Goal: Task Accomplishment & Management: Manage account settings

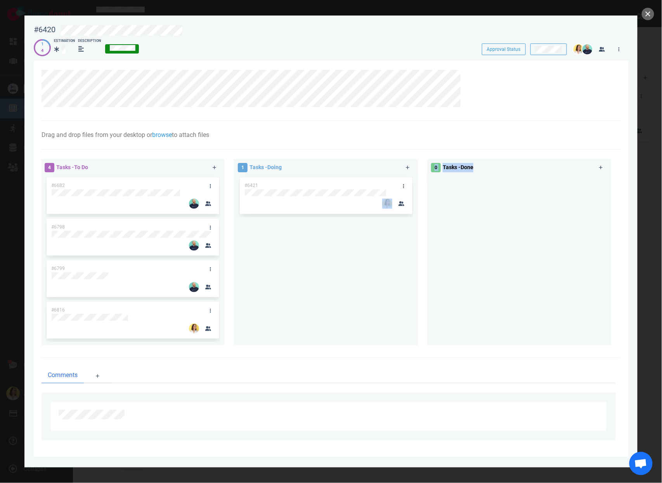
click at [493, 199] on div "4 Tasks - To Do #6682 #6798 #6799 #6816 1 Tasks - Doing #6421 0 Tasks - Done" at bounding box center [328, 253] width 583 height 199
click at [439, 244] on div at bounding box center [519, 258] width 175 height 164
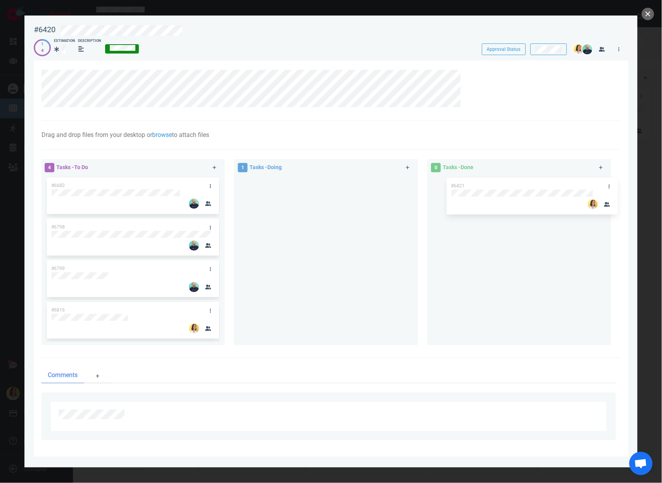
drag, startPoint x: 297, startPoint y: 182, endPoint x: 498, endPoint y: 183, distance: 200.9
click at [499, 183] on div "4 Tasks - To Do #6682 #6798 #6799 #6816 1 Tasks - Doing #6421 #6421 0 Tasks - D…" at bounding box center [328, 253] width 583 height 199
click at [301, 282] on div at bounding box center [326, 258] width 175 height 164
click at [234, 197] on div at bounding box center [326, 261] width 184 height 170
click at [306, 254] on div at bounding box center [326, 258] width 175 height 164
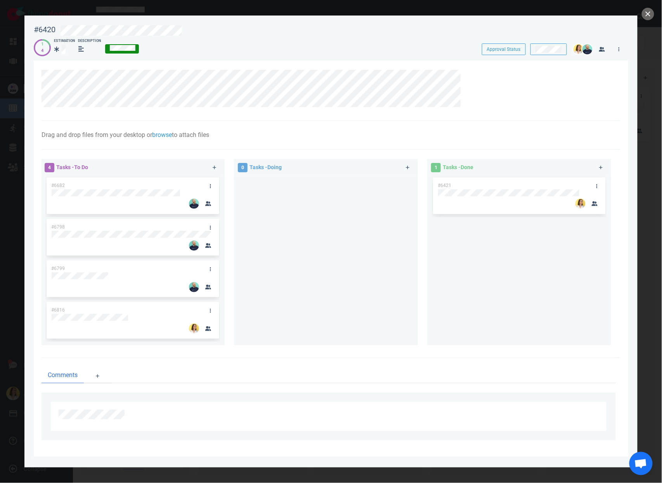
click at [320, 336] on div at bounding box center [326, 258] width 175 height 164
click at [282, 264] on div at bounding box center [326, 258] width 175 height 164
click at [320, 276] on div at bounding box center [326, 258] width 175 height 164
click at [298, 271] on div at bounding box center [326, 258] width 175 height 164
click at [289, 243] on div at bounding box center [326, 258] width 175 height 164
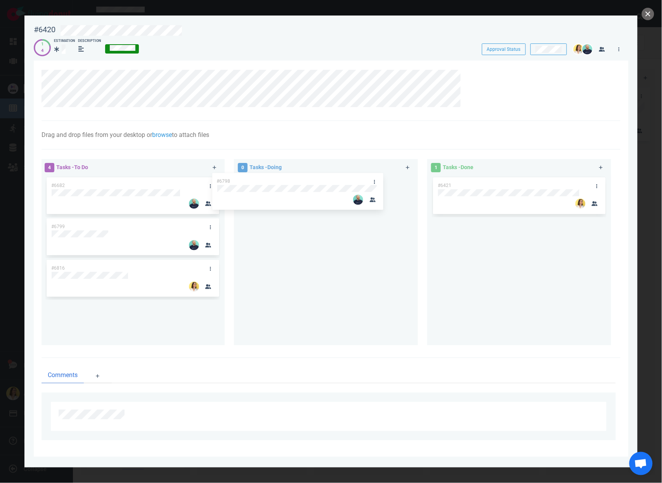
drag, startPoint x: 192, startPoint y: 221, endPoint x: 357, endPoint y: 175, distance: 171.4
click at [357, 175] on div "4 Tasks - To Do #6682 #6798 #6799 #6816 #6798 0 Tasks - Doing 1 Tasks - Done #6…" at bounding box center [328, 253] width 583 height 199
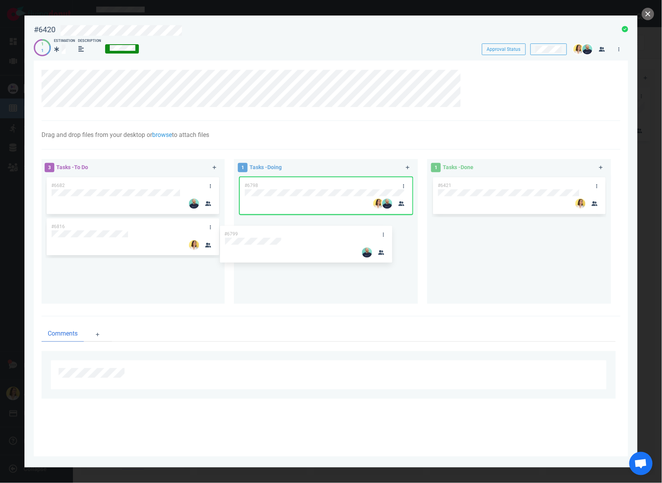
drag, startPoint x: 156, startPoint y: 225, endPoint x: 334, endPoint y: 230, distance: 177.3
click at [334, 230] on div "3 Tasks - To Do #6682 #6799 #6816 #6799 1 Tasks - Doing #6798 1 Tasks - Done #6…" at bounding box center [328, 232] width 583 height 157
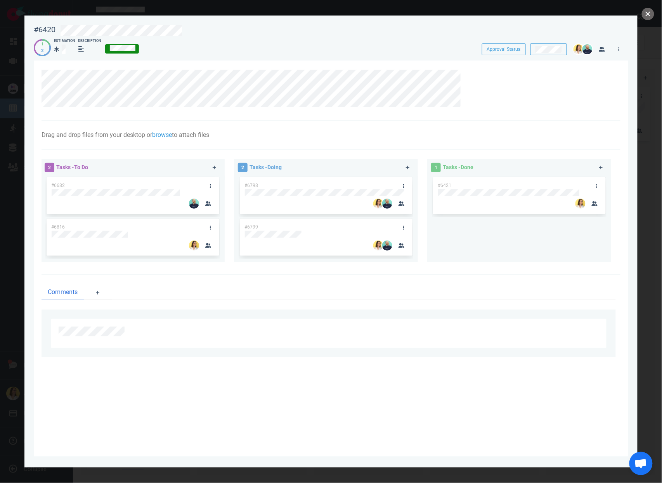
click at [451, 234] on div "#6421" at bounding box center [519, 216] width 175 height 80
click at [404, 182] on link at bounding box center [403, 186] width 12 height 10
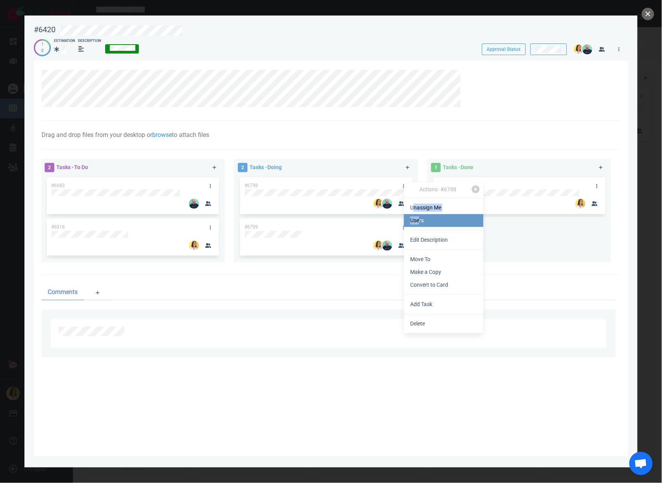
drag, startPoint x: 415, startPoint y: 205, endPoint x: 418, endPoint y: 223, distance: 17.7
click at [418, 223] on div "Actions · #6798 Unassign Me Users Edit Description Move To Make a Copy Convert …" at bounding box center [444, 257] width 80 height 151
click at [418, 222] on link "Users" at bounding box center [444, 220] width 80 height 13
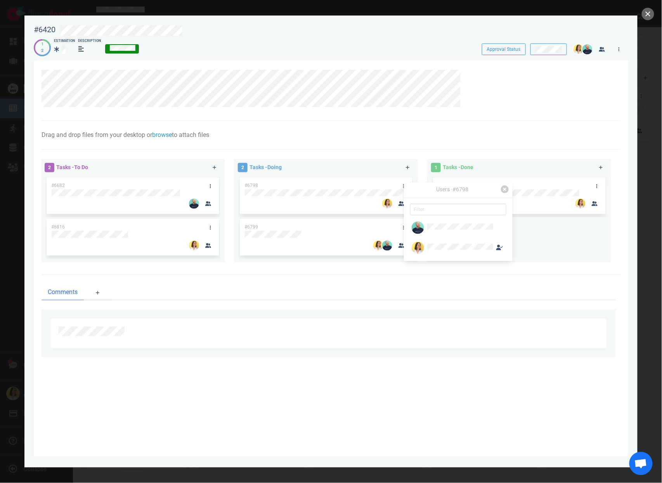
click at [342, 294] on ul "Comments" at bounding box center [328, 292] width 574 height 16
click at [383, 232] on div at bounding box center [326, 234] width 162 height 7
click at [436, 243] on div "#6421" at bounding box center [519, 216] width 175 height 81
click at [404, 223] on link at bounding box center [403, 228] width 12 height 10
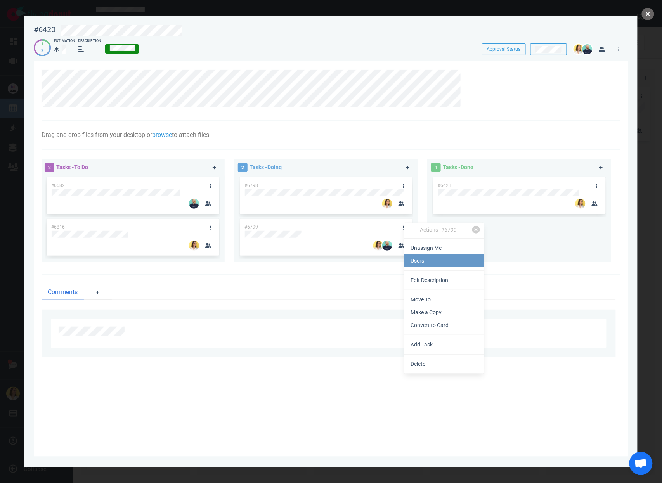
click at [447, 258] on link "Users" at bounding box center [444, 260] width 80 height 13
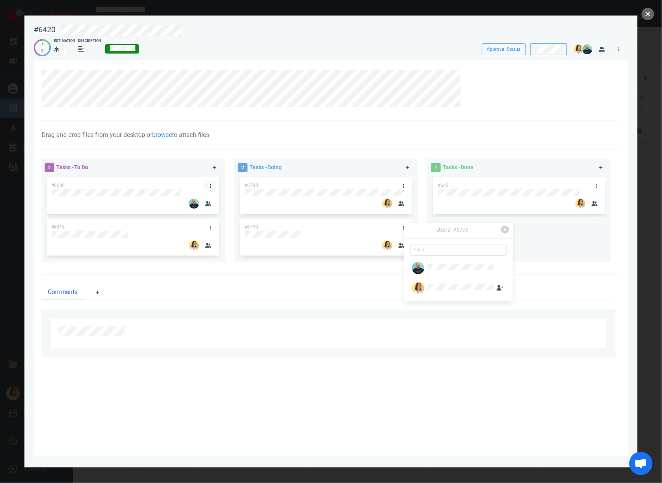
click at [211, 185] on link at bounding box center [210, 186] width 12 height 10
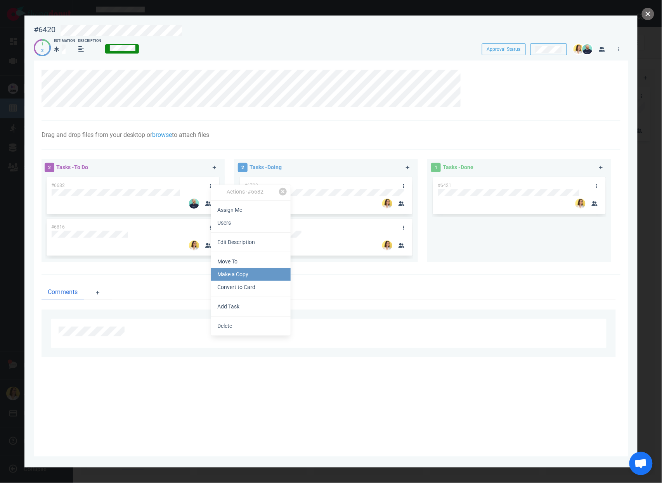
click at [240, 269] on link "Make a Copy" at bounding box center [251, 274] width 80 height 13
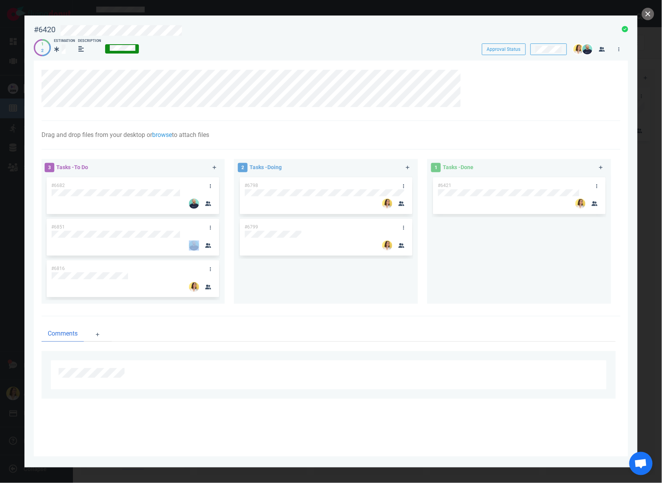
click at [138, 235] on div "#6851" at bounding box center [132, 237] width 163 height 37
click at [138, 229] on div "#6851" at bounding box center [125, 227] width 157 height 16
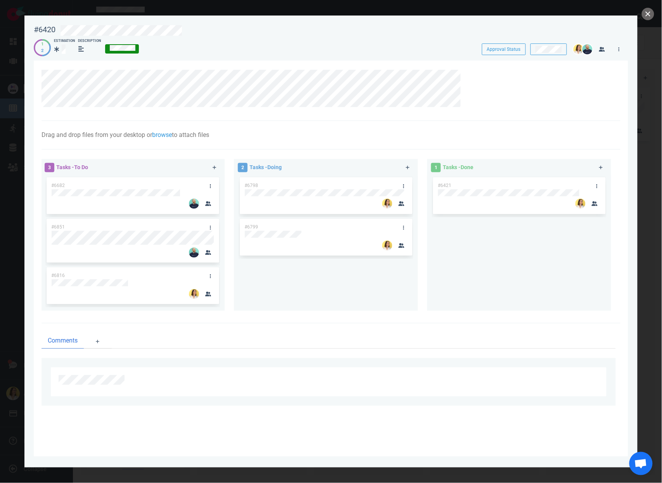
click at [307, 287] on div "#6798 #6799" at bounding box center [326, 240] width 175 height 129
click at [647, 15] on button "close" at bounding box center [647, 14] width 12 height 12
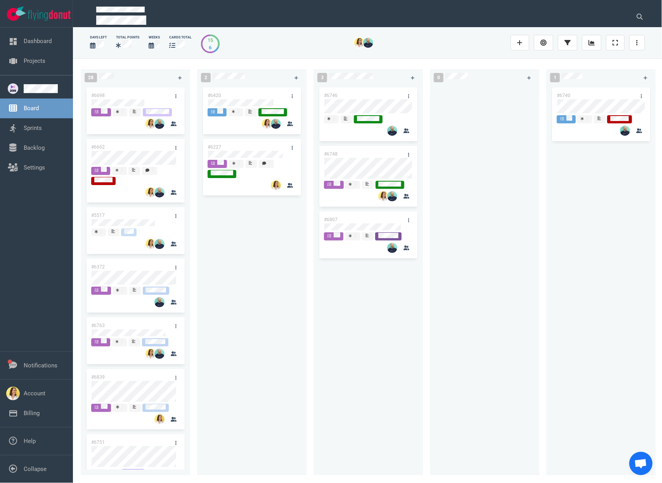
click at [241, 349] on div "#6420 #6227" at bounding box center [252, 276] width 100 height 380
click at [517, 118] on div at bounding box center [484, 276] width 100 height 380
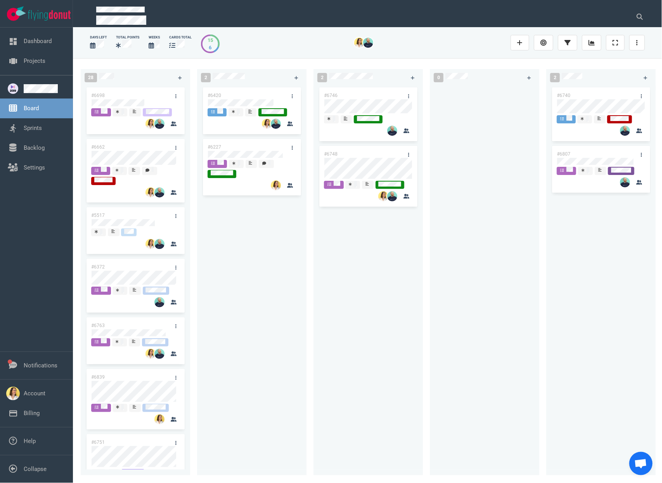
click at [249, 98] on div "#6420" at bounding box center [244, 95] width 83 height 16
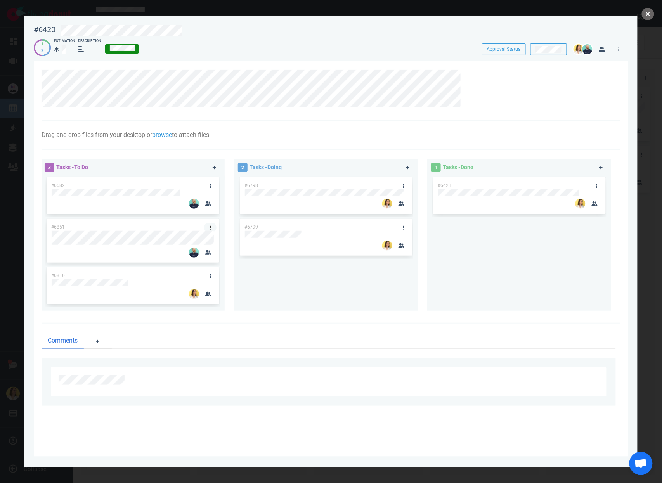
click at [210, 227] on icon at bounding box center [210, 227] width 1 height 5
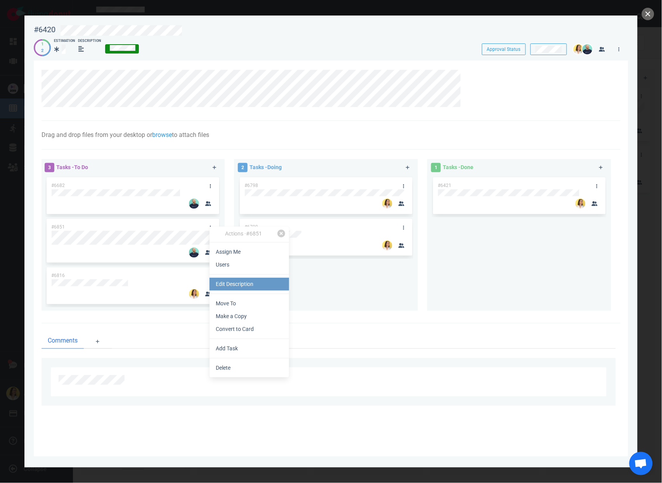
click at [218, 282] on link "Edit Description" at bounding box center [249, 284] width 80 height 13
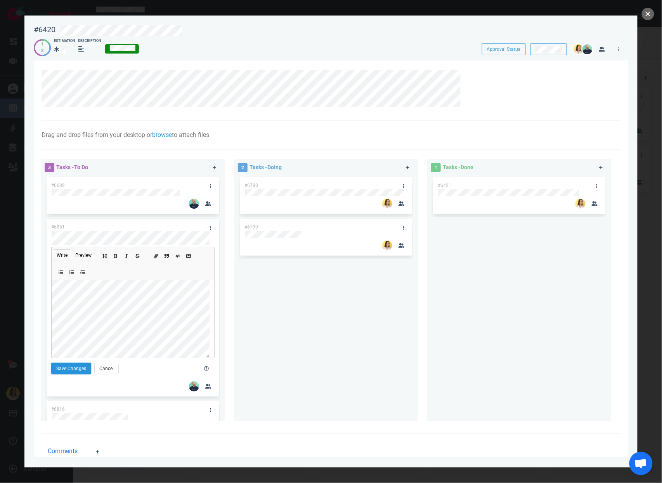
click at [59, 368] on button "Save Changes" at bounding box center [71, 369] width 40 height 12
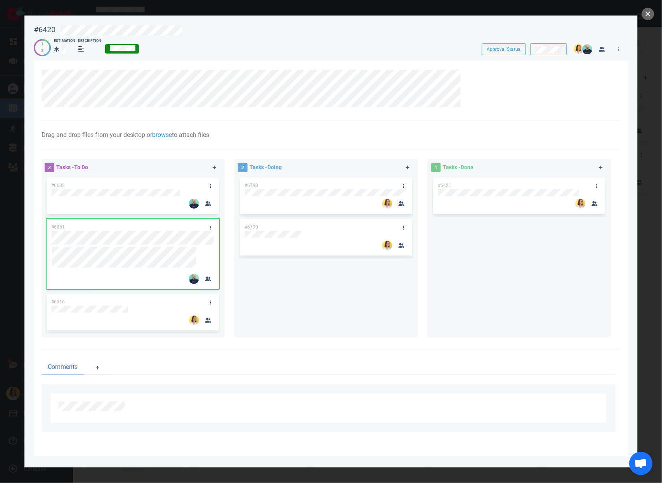
click at [267, 290] on div "#6798 #6799" at bounding box center [326, 254] width 175 height 156
click at [652, 14] on button "close" at bounding box center [647, 14] width 12 height 12
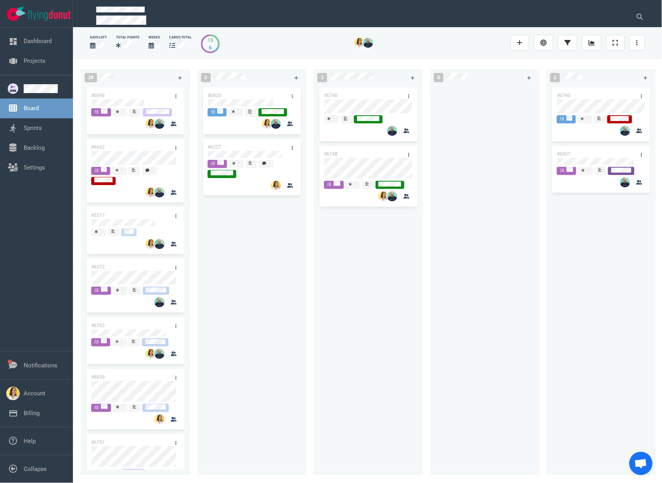
click at [302, 320] on div "#6420 #6227" at bounding box center [251, 278] width 109 height 384
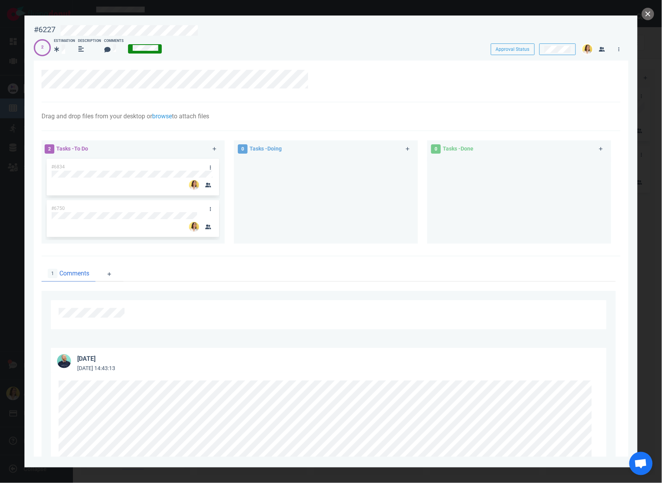
click at [274, 196] on div at bounding box center [326, 197] width 175 height 80
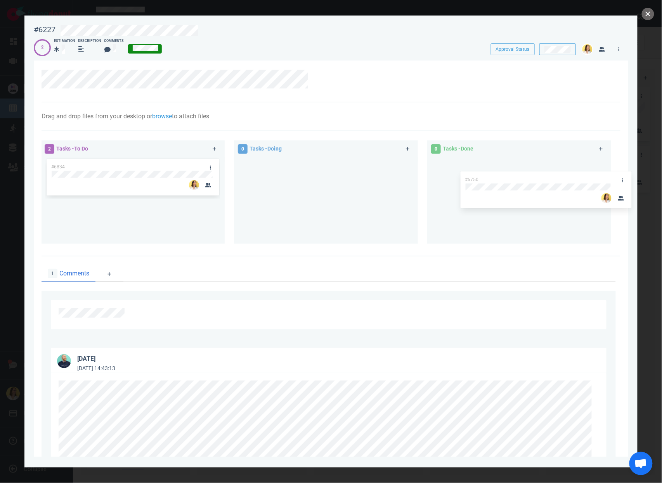
drag, startPoint x: 145, startPoint y: 206, endPoint x: 558, endPoint y: 177, distance: 414.0
click at [558, 177] on div "2 Tasks - To Do #6834 #6750 #6750 0 Tasks - Doing 0 Tasks - Done" at bounding box center [328, 193] width 583 height 115
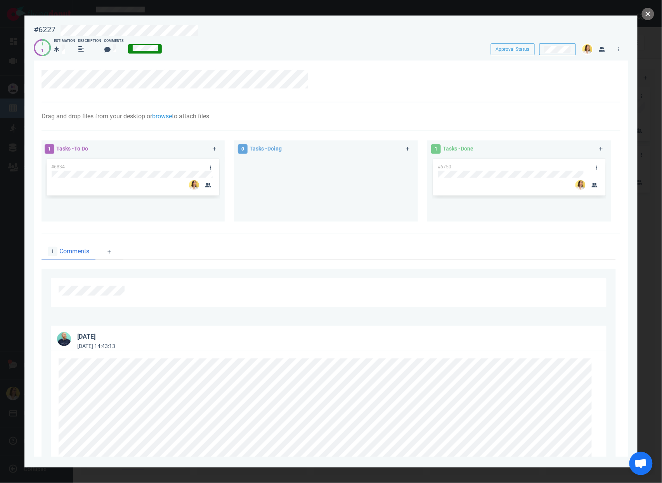
click at [334, 214] on div at bounding box center [326, 186] width 175 height 58
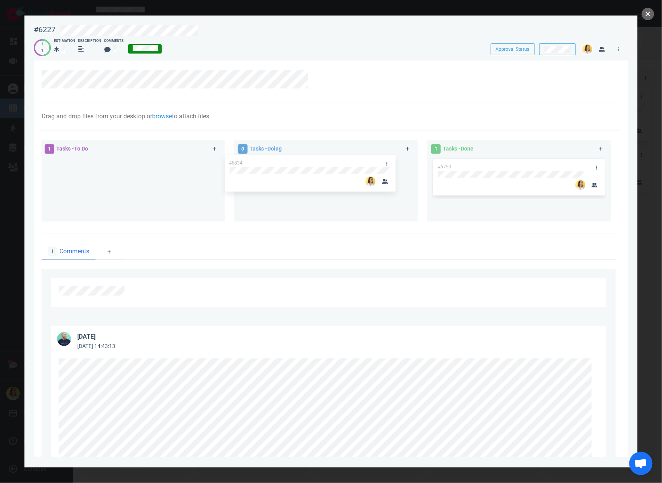
drag, startPoint x: 148, startPoint y: 164, endPoint x: 325, endPoint y: 161, distance: 177.7
click at [325, 161] on div "1 Tasks - To Do #6834 #6834 0 Tasks - Doing 1 Tasks - Done #6750" at bounding box center [328, 182] width 583 height 93
click at [451, 201] on div "0 Tasks - To Do 1 Tasks - Doing #6834 1 Tasks - Done #6750" at bounding box center [328, 182] width 583 height 93
click at [447, 207] on div "#6750" at bounding box center [519, 186] width 175 height 58
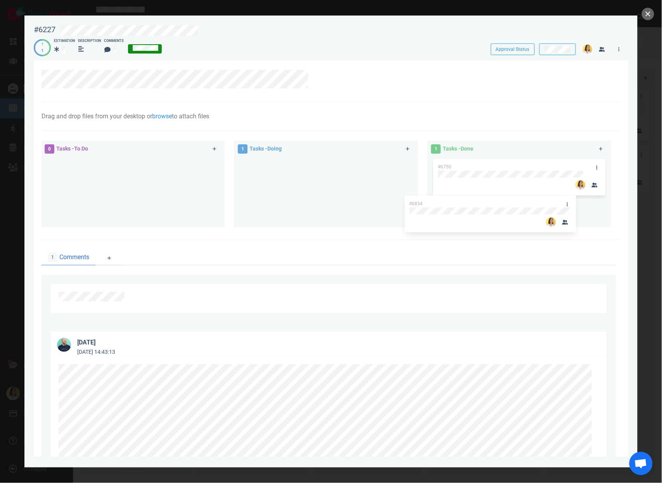
drag, startPoint x: 355, startPoint y: 161, endPoint x: 551, endPoint y: 190, distance: 198.1
click at [551, 190] on div "0 Tasks - To Do 1 Tasks - Doing #6834 #6834 1 Tasks - Done #6750" at bounding box center [328, 185] width 583 height 99
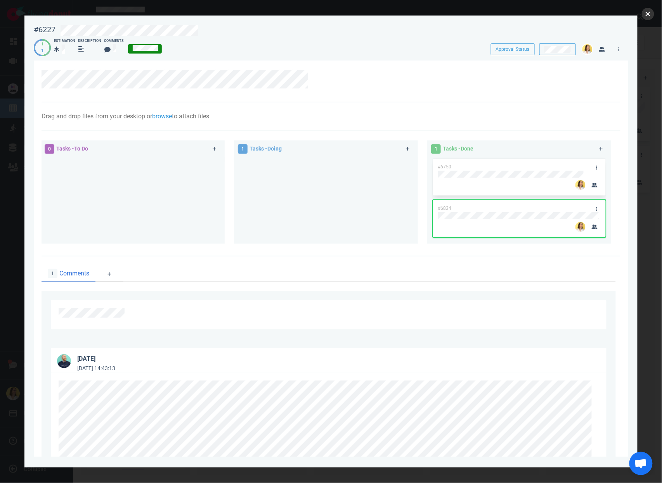
click at [648, 16] on button "close" at bounding box center [647, 14] width 12 height 12
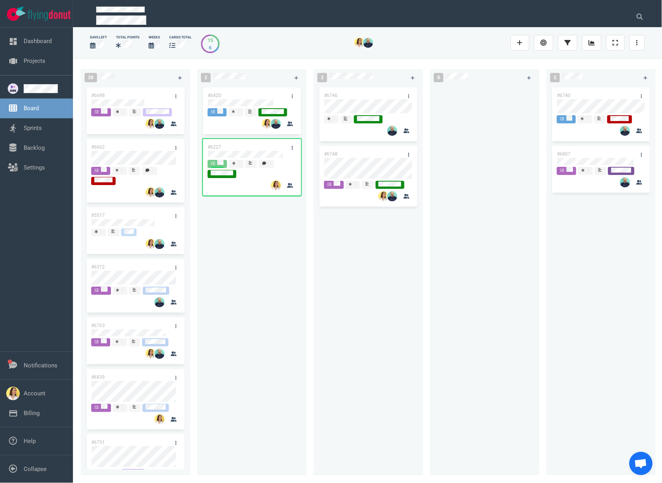
click at [246, 334] on div "#6420 #6227" at bounding box center [252, 276] width 100 height 380
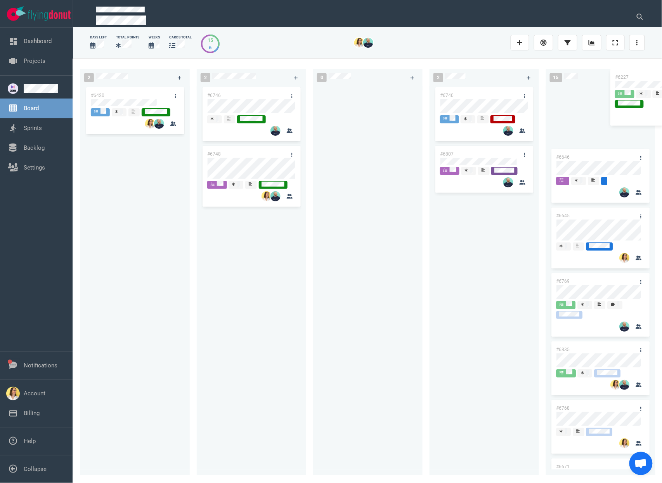
scroll to position [0, 117]
drag, startPoint x: 249, startPoint y: 149, endPoint x: 591, endPoint y: 83, distance: 348.5
click at [591, 83] on div "28 #6698 #6662 #5517 #6372 #6763 #6839 #6751 #6675 2 #6420 #6227 #6227 2 #6746 …" at bounding box center [367, 270] width 589 height 424
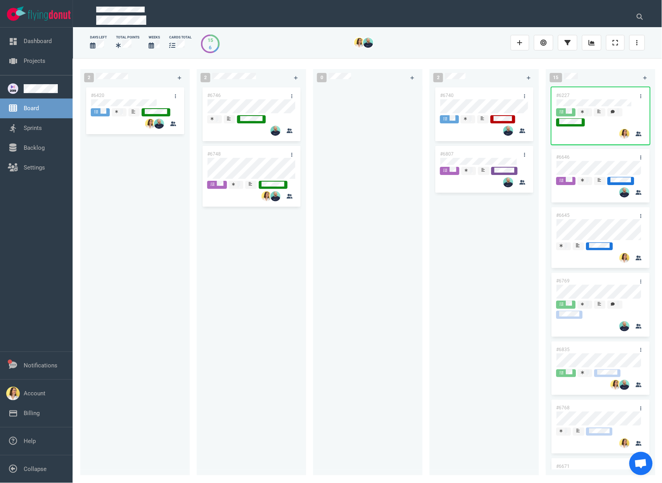
click at [367, 316] on div at bounding box center [368, 276] width 100 height 380
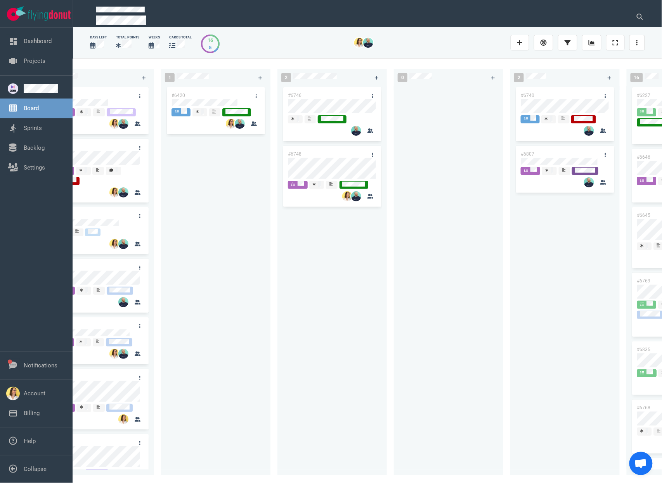
scroll to position [0, 0]
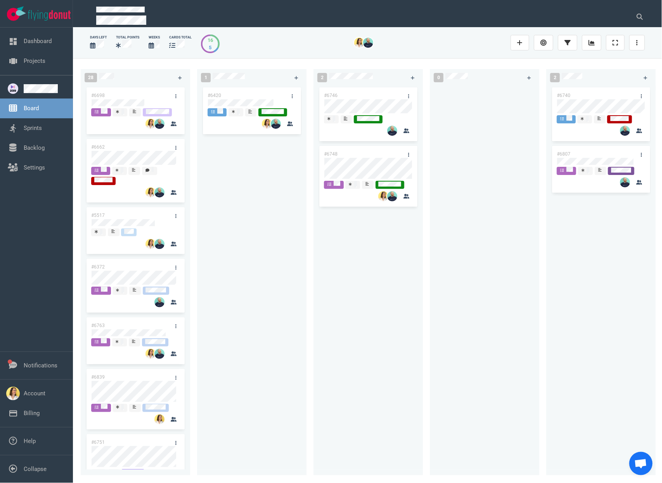
click at [249, 271] on div "#6420" at bounding box center [252, 276] width 100 height 380
click at [375, 321] on div "#6746 #6748" at bounding box center [368, 276] width 100 height 380
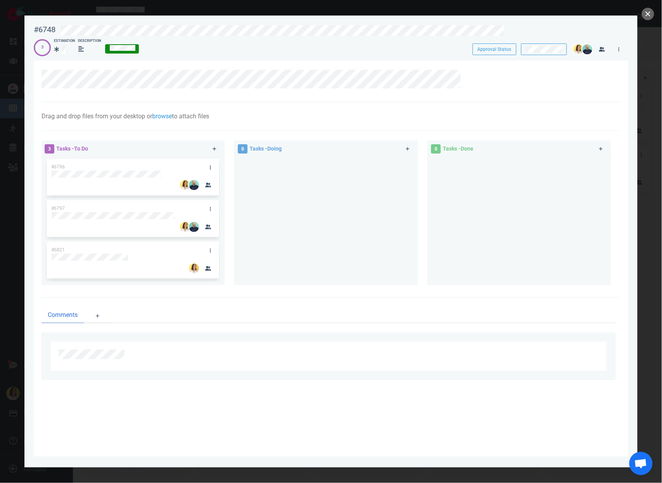
click at [280, 280] on div at bounding box center [326, 221] width 184 height 128
click at [339, 233] on div at bounding box center [326, 218] width 175 height 122
click at [646, 17] on button "close" at bounding box center [647, 14] width 12 height 12
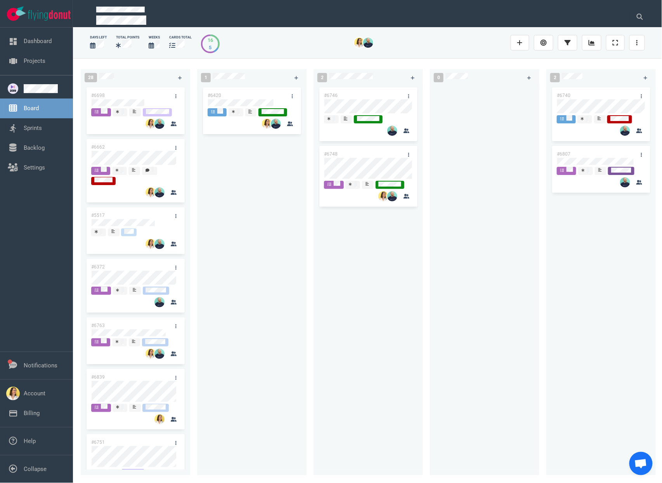
click at [336, 331] on div "#6746 #6748" at bounding box center [368, 276] width 100 height 380
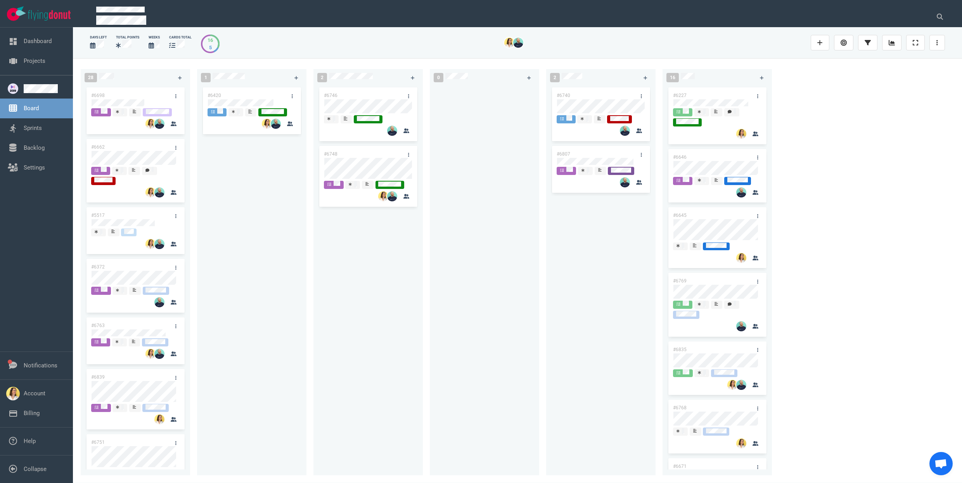
click at [266, 335] on div "#6420" at bounding box center [252, 276] width 100 height 380
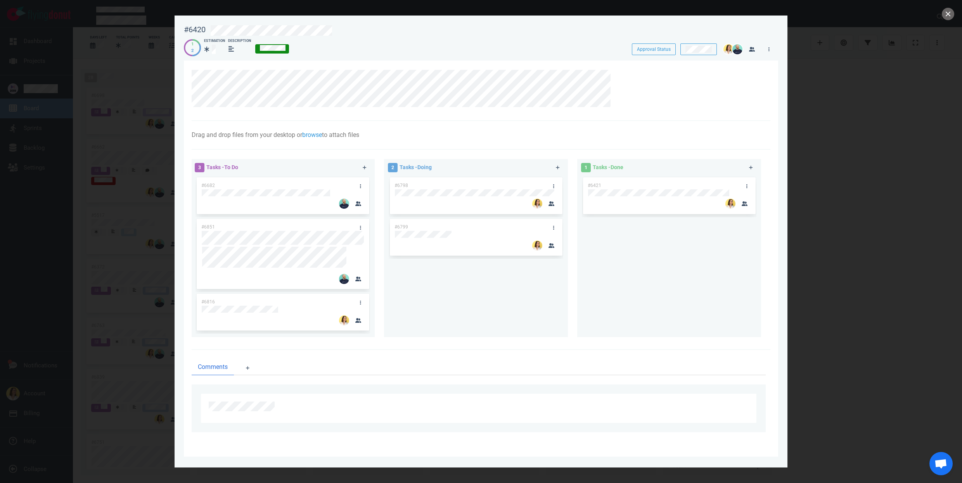
click at [555, 357] on div "Comments" at bounding box center [481, 396] width 579 height 92
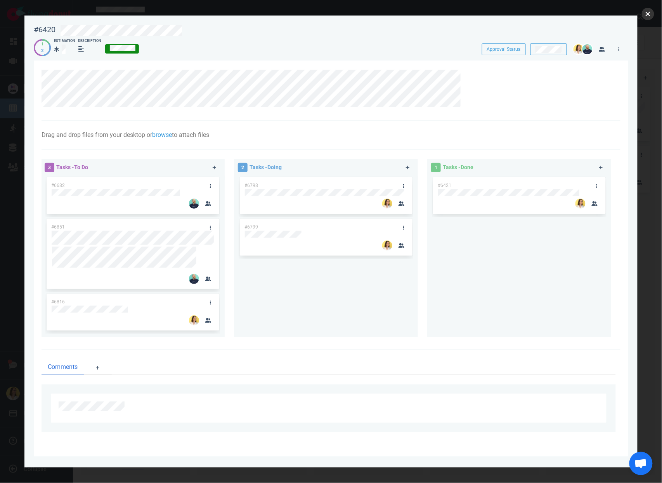
click at [646, 15] on button "close" at bounding box center [647, 14] width 12 height 12
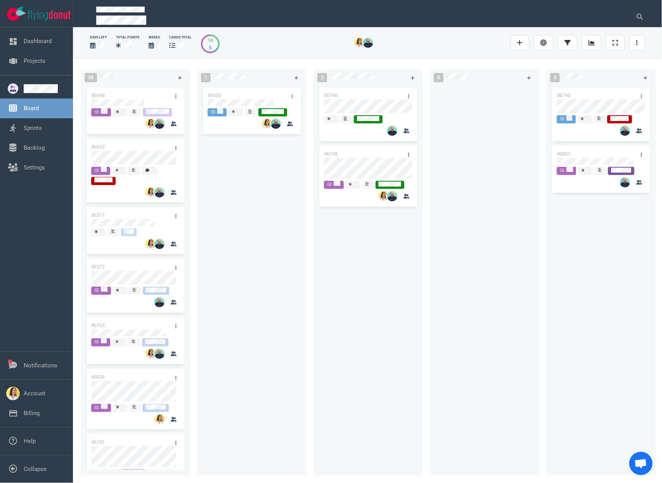
click at [337, 287] on div "#6746 #6748" at bounding box center [368, 276] width 100 height 380
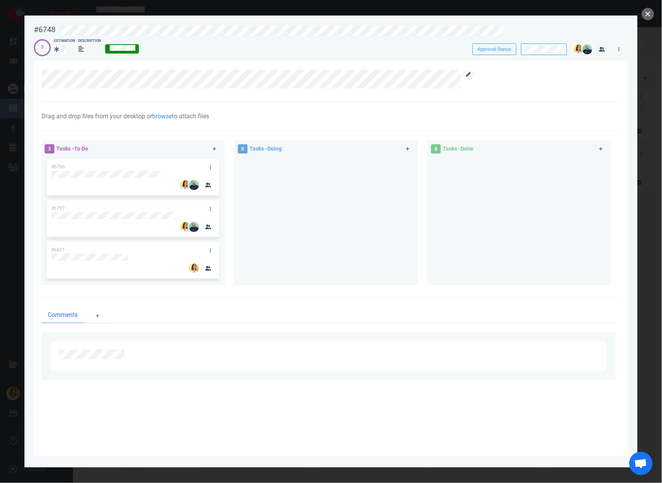
click at [466, 75] on icon at bounding box center [468, 74] width 5 height 5
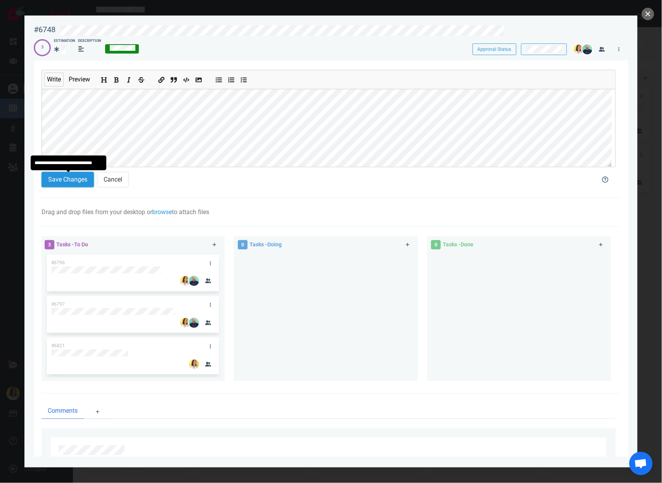
click at [79, 179] on button "Save Changes" at bounding box center [67, 180] width 52 height 16
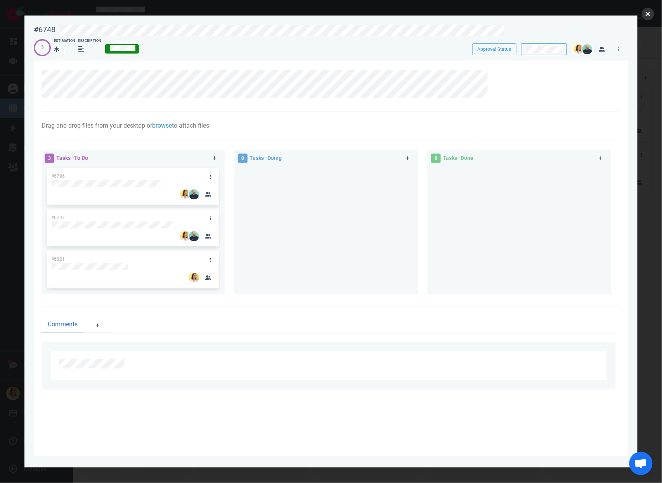
click at [647, 12] on button "close" at bounding box center [647, 14] width 12 height 12
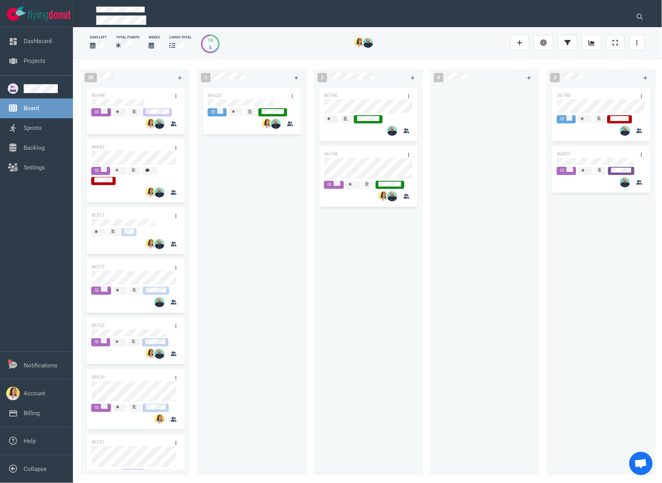
click at [440, 328] on div at bounding box center [484, 276] width 100 height 380
click at [258, 103] on div "#6420" at bounding box center [252, 276] width 100 height 380
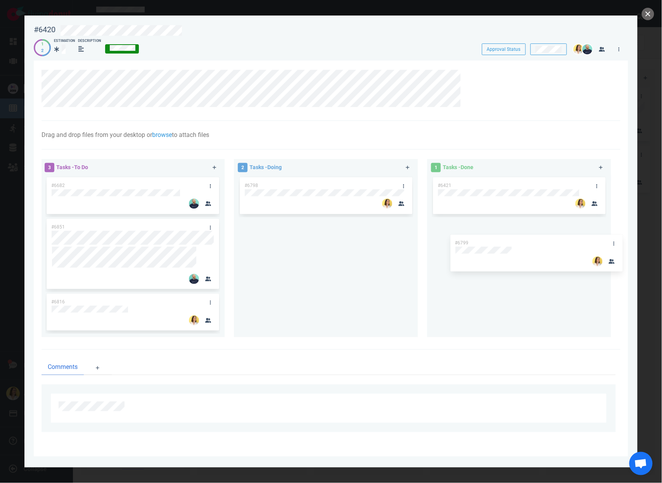
drag, startPoint x: 355, startPoint y: 223, endPoint x: 565, endPoint y: 239, distance: 210.8
click at [565, 239] on div "3 Tasks - To Do #6682 #6851 #6816 2 Tasks - Doing #6798 #6799 #6799 1 Tasks - D…" at bounding box center [328, 249] width 583 height 190
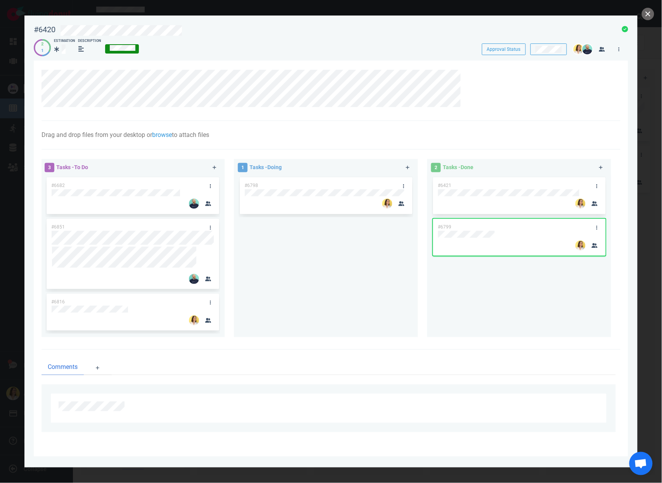
drag, startPoint x: 365, startPoint y: 171, endPoint x: 367, endPoint y: 175, distance: 4.2
click at [367, 175] on div "1 Tasks - Doing #6798" at bounding box center [330, 249] width 193 height 190
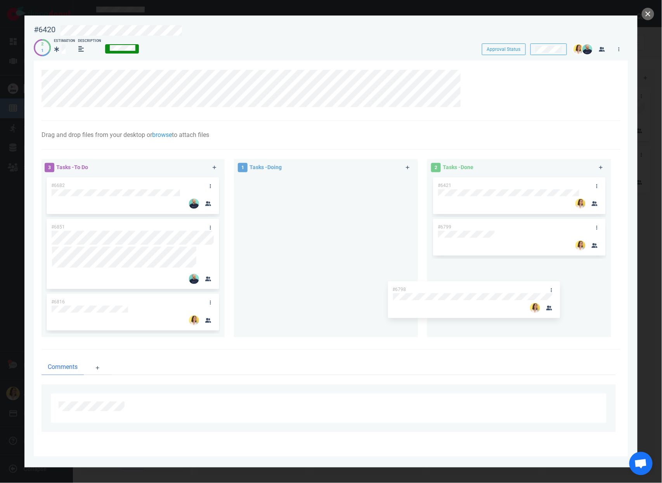
drag, startPoint x: 361, startPoint y: 178, endPoint x: 521, endPoint y: 294, distance: 197.3
click at [521, 294] on div "3 Tasks - To Do #6682 #6851 #6816 1 Tasks - Doing #6798 #6798 2 Tasks - Done #6…" at bounding box center [328, 249] width 583 height 190
click at [650, 19] on button "close" at bounding box center [647, 14] width 12 height 12
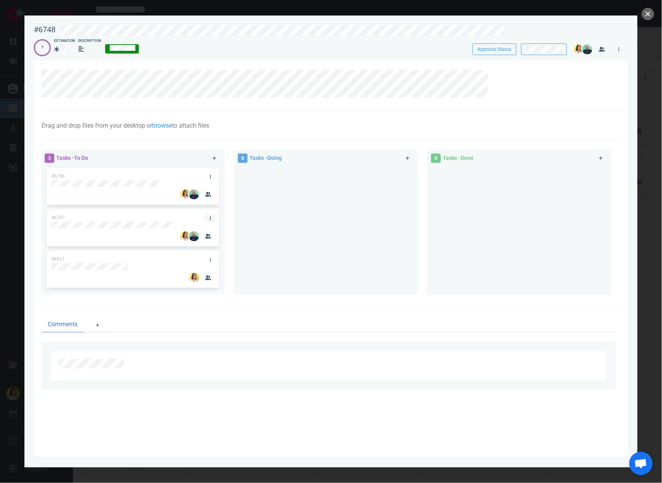
click at [211, 218] on link at bounding box center [210, 218] width 12 height 10
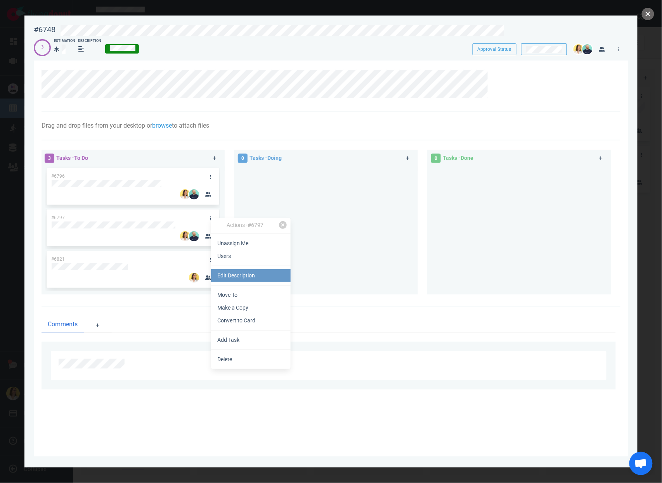
click at [220, 274] on link "Edit Description" at bounding box center [251, 275] width 80 height 13
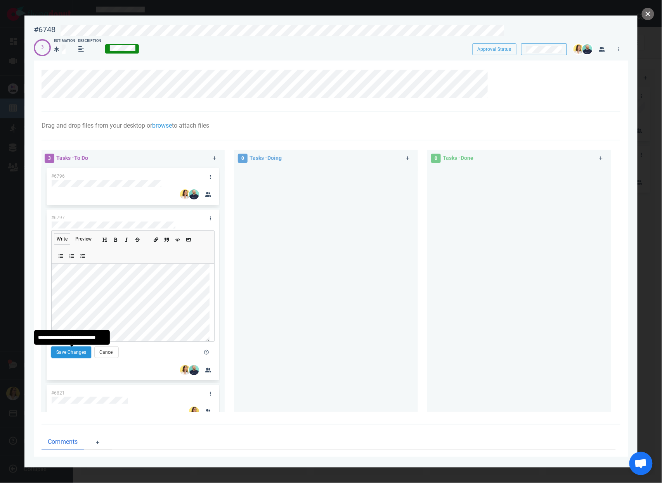
click at [83, 354] on button "Save Changes" at bounding box center [71, 352] width 40 height 12
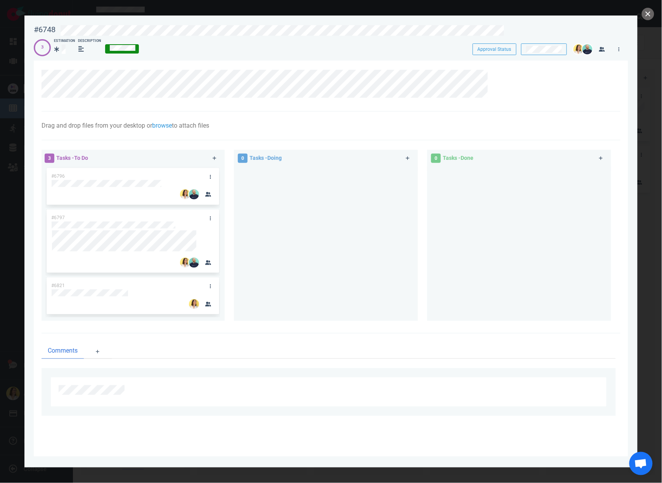
click at [283, 282] on div at bounding box center [326, 240] width 175 height 149
click at [644, 12] on button "close" at bounding box center [647, 14] width 12 height 12
click at [211, 176] on icon at bounding box center [210, 177] width 1 height 5
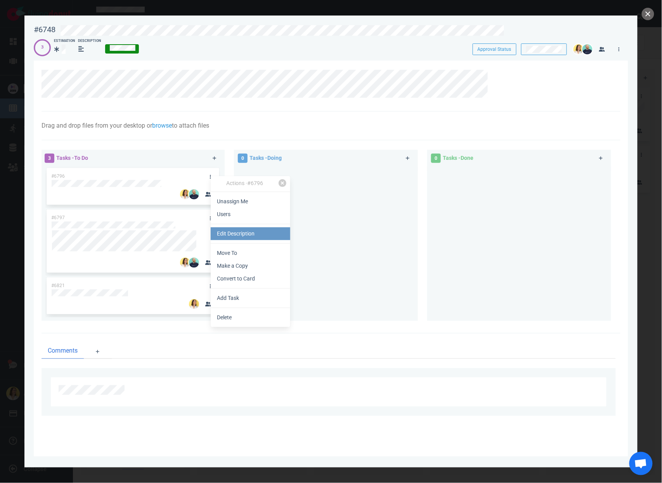
click at [223, 238] on link "Edit Description" at bounding box center [251, 233] width 80 height 13
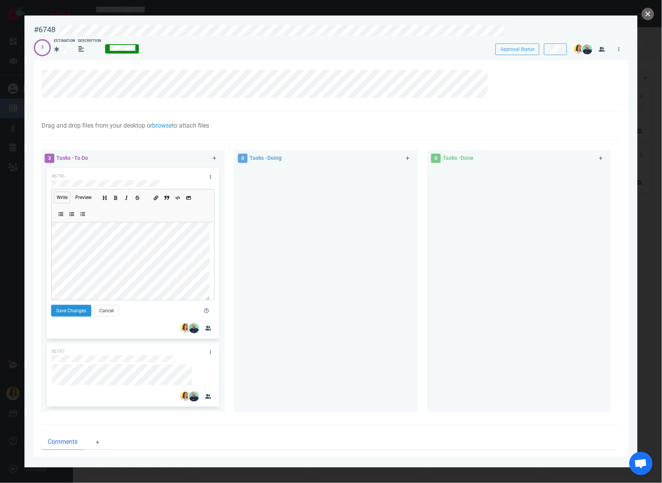
click at [83, 310] on button "Save Changes" at bounding box center [71, 311] width 40 height 12
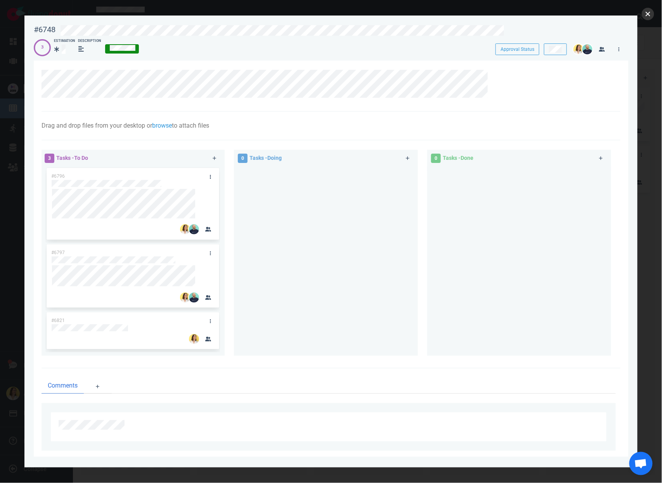
click at [645, 14] on button "close" at bounding box center [647, 14] width 12 height 12
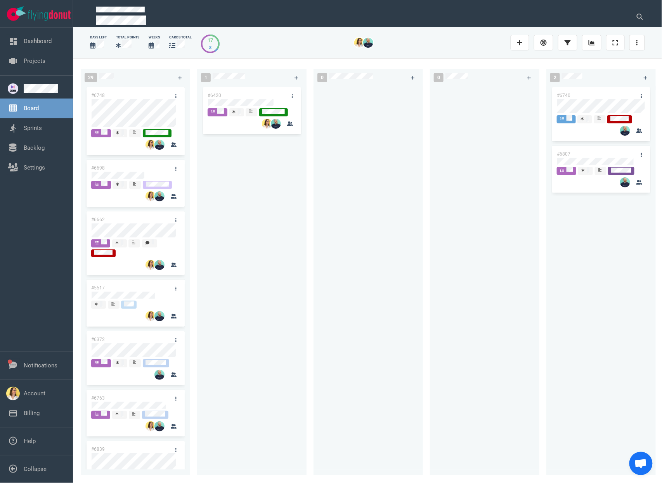
click at [268, 185] on div "#6420" at bounding box center [252, 276] width 100 height 380
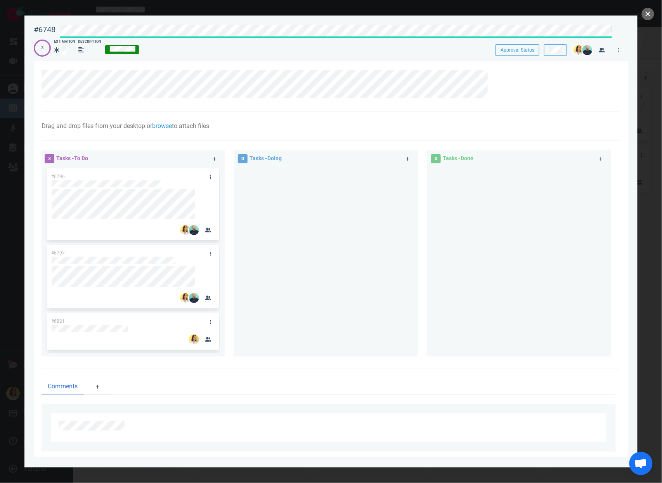
click at [488, 121] on div "Drag and drop files from your desktop or browse to attach files Attach Files Co…" at bounding box center [328, 125] width 574 height 9
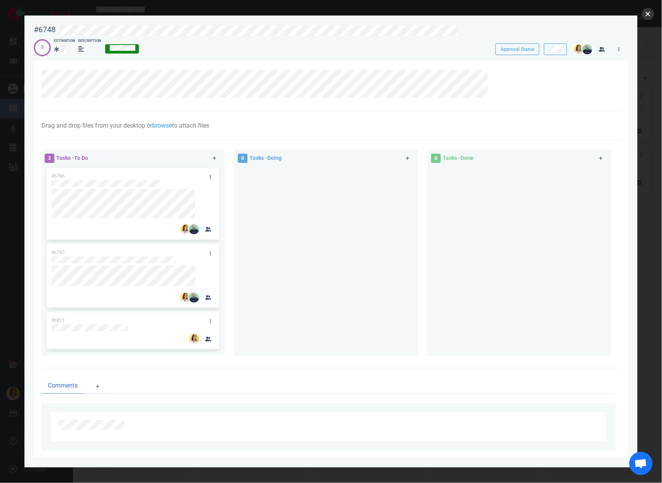
click at [651, 14] on button "close" at bounding box center [647, 14] width 12 height 12
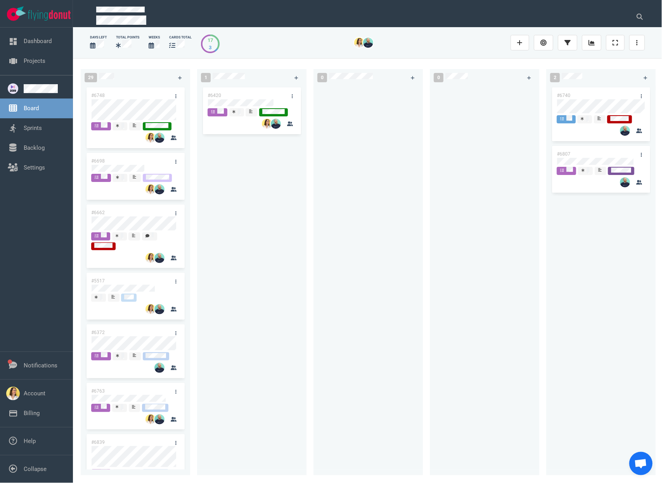
click at [262, 264] on div "#6420" at bounding box center [252, 276] width 100 height 380
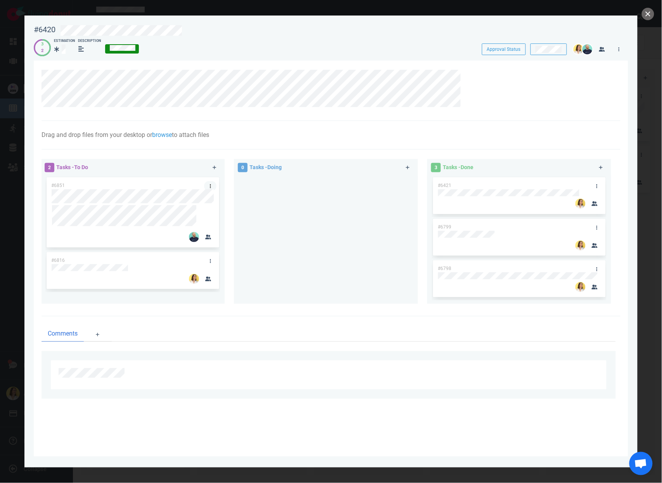
click at [208, 185] on link at bounding box center [210, 186] width 12 height 10
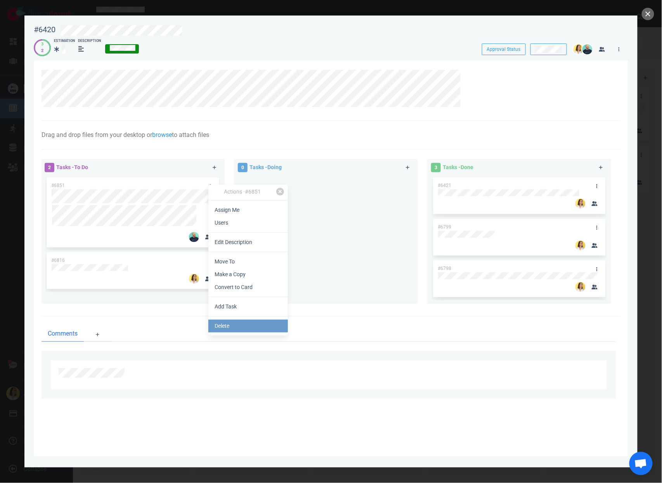
click at [229, 329] on link "Delete" at bounding box center [248, 326] width 80 height 13
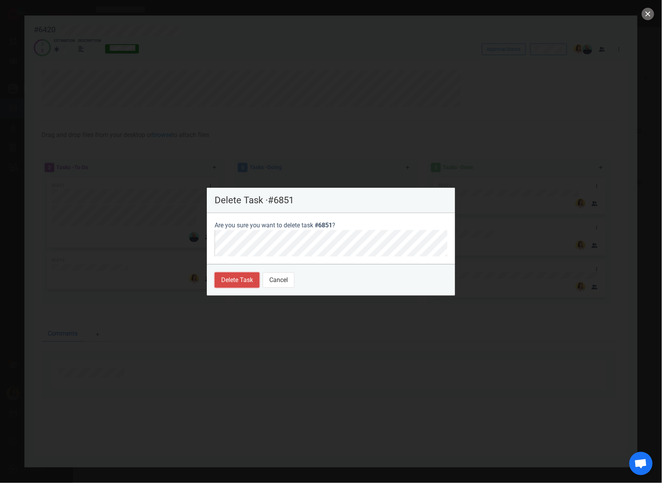
click at [227, 276] on button "Delete Task" at bounding box center [236, 280] width 45 height 16
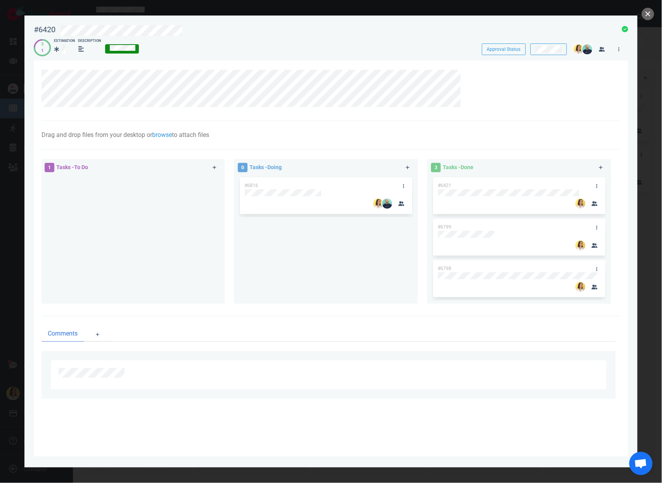
click at [272, 236] on div "#6816" at bounding box center [326, 237] width 175 height 122
click at [646, 14] on button "close" at bounding box center [647, 14] width 12 height 12
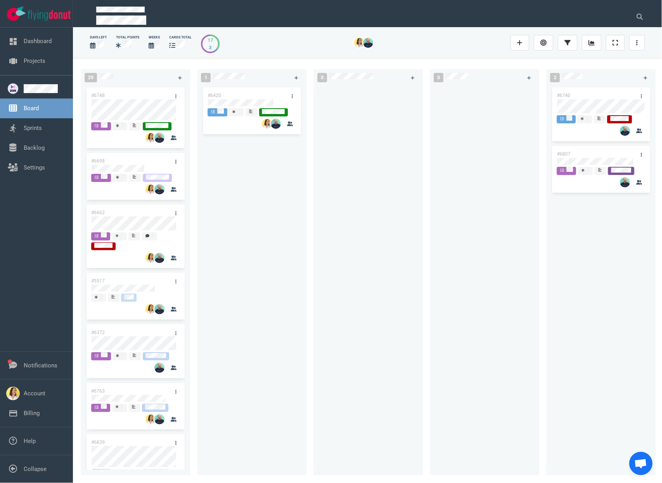
click at [241, 208] on div "#6420" at bounding box center [252, 276] width 100 height 380
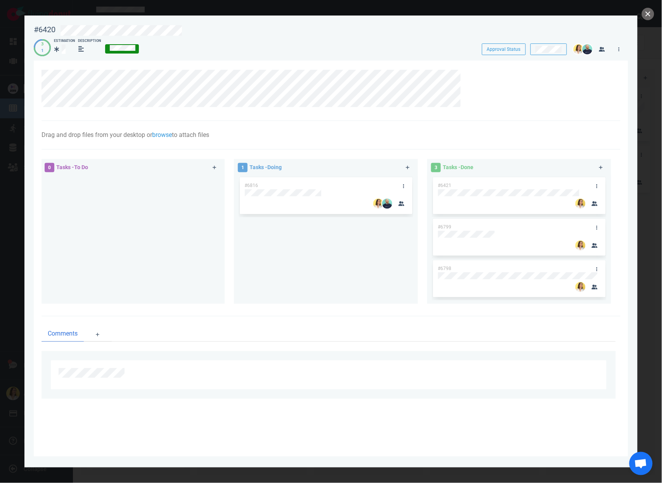
click at [287, 252] on div "#6816" at bounding box center [326, 237] width 175 height 122
click at [405, 186] on link at bounding box center [403, 186] width 12 height 10
click at [438, 327] on link "Delete" at bounding box center [445, 327] width 80 height 13
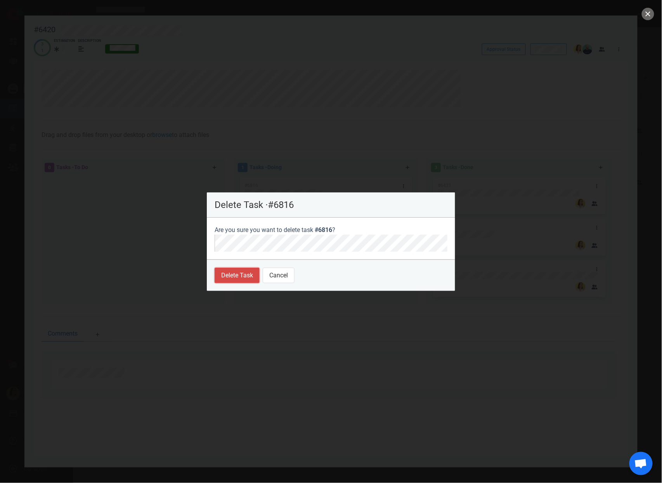
click at [232, 270] on button "Delete Task" at bounding box center [236, 276] width 45 height 16
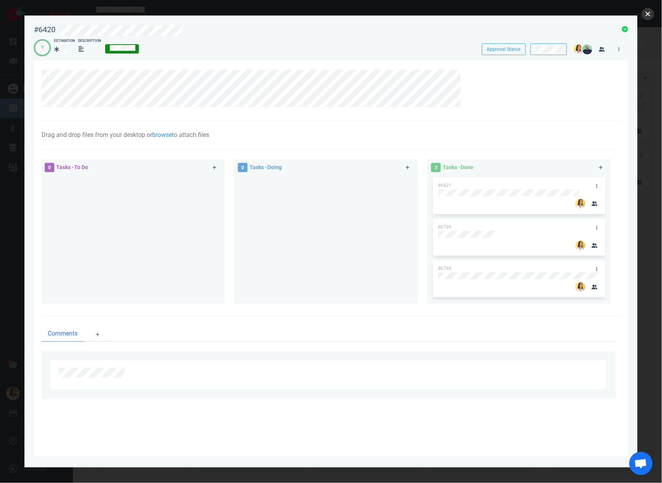
click at [651, 11] on button "close" at bounding box center [647, 14] width 12 height 12
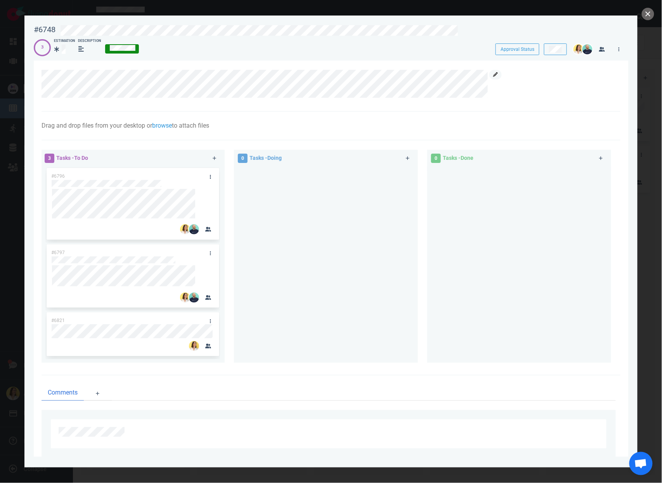
click at [491, 74] on link at bounding box center [495, 75] width 12 height 10
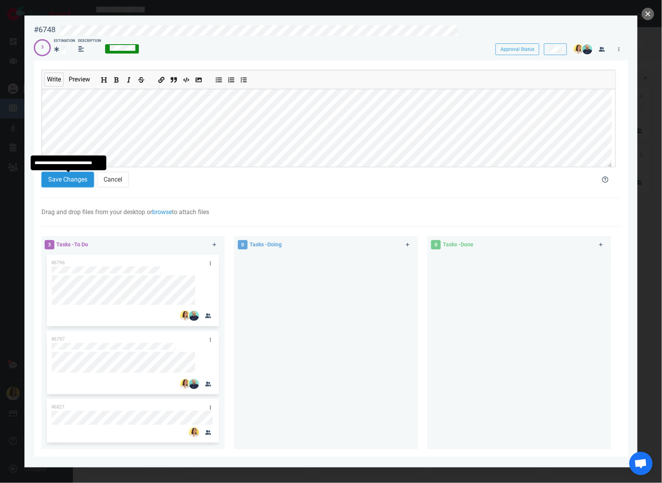
click at [48, 187] on button "Save Changes" at bounding box center [67, 180] width 52 height 16
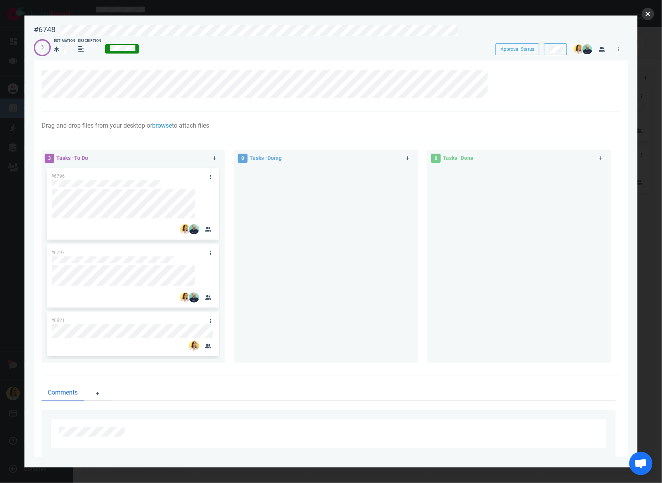
click at [645, 17] on button "close" at bounding box center [647, 14] width 12 height 12
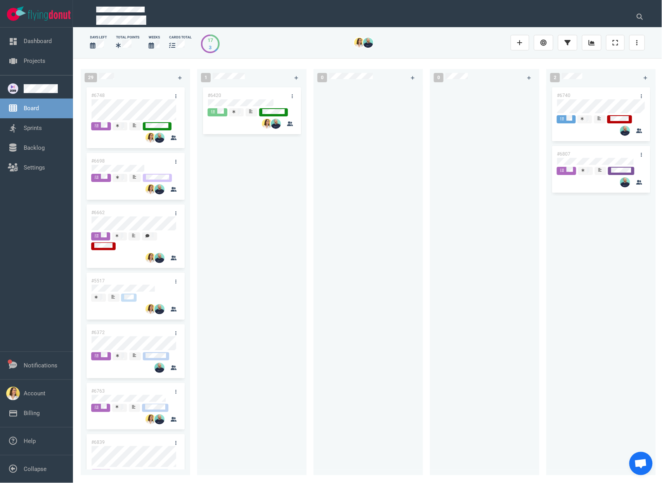
click at [385, 299] on div at bounding box center [368, 276] width 100 height 380
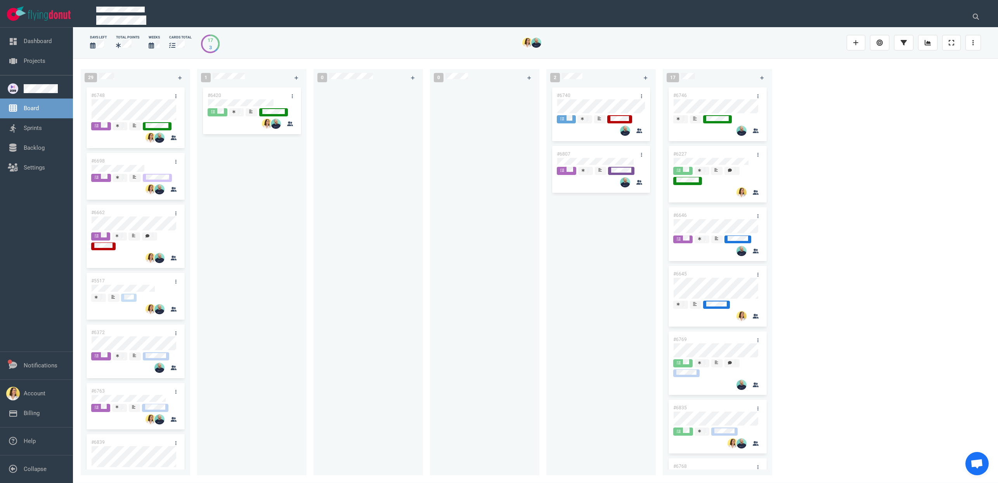
click at [262, 299] on div "#6420" at bounding box center [252, 276] width 100 height 380
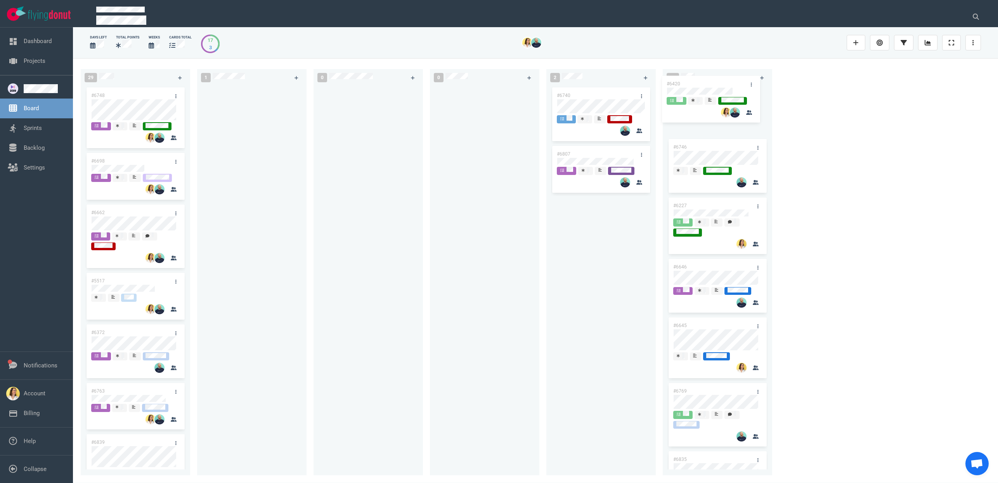
drag, startPoint x: 250, startPoint y: 92, endPoint x: 709, endPoint y: 81, distance: 459.0
click at [661, 81] on div "29 #6748 #6698 #6662 #5517 #6372 #6763 #6839 #6751 #6675 1 #6420 #6420 0 0 2 #6…" at bounding box center [535, 270] width 925 height 424
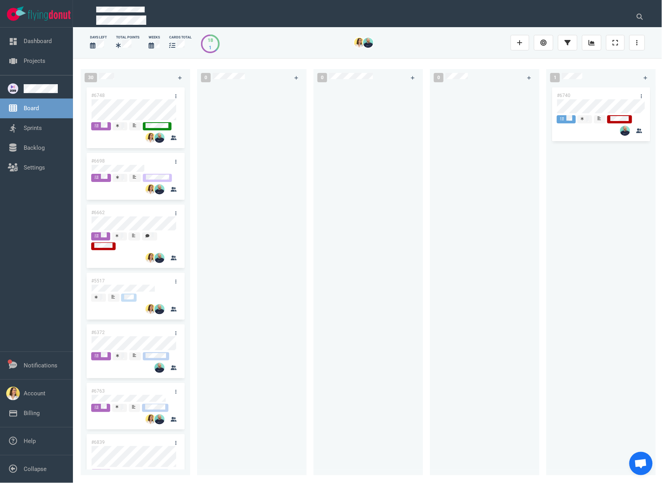
click at [277, 154] on div at bounding box center [252, 276] width 100 height 380
click at [230, 133] on div at bounding box center [252, 276] width 100 height 380
